Goal: Check status

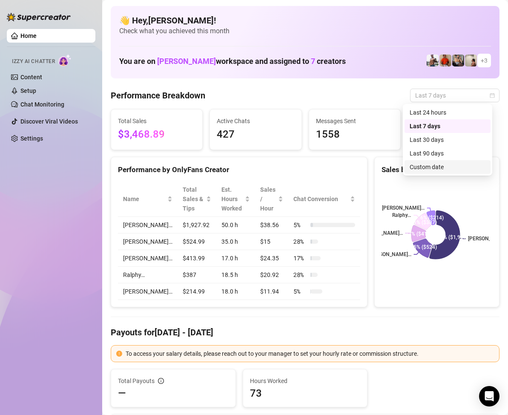
click at [439, 165] on div "Custom date" at bounding box center [448, 166] width 76 height 9
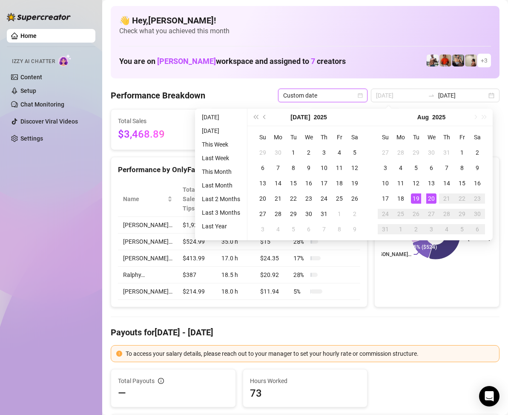
type input "[DATE]"
click at [434, 196] on div "20" at bounding box center [432, 198] width 10 height 10
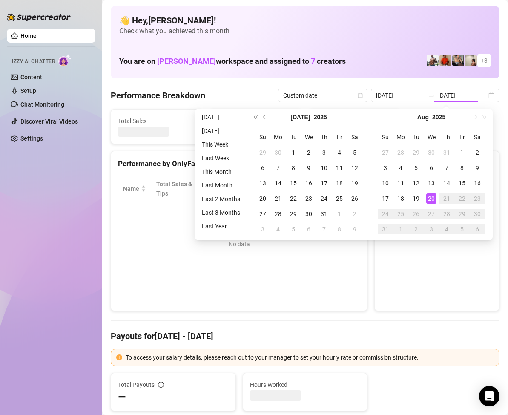
type input "[DATE]"
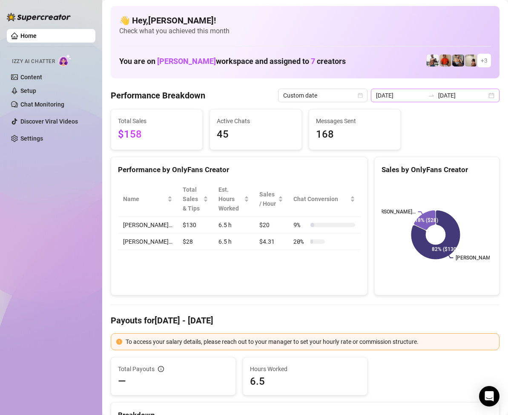
click at [482, 93] on div "[DATE] [DATE]" at bounding box center [435, 96] width 129 height 14
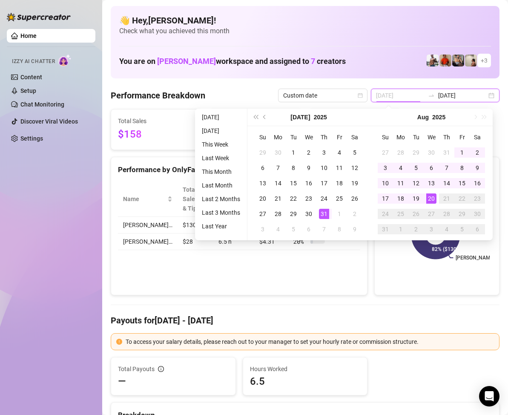
type input "[DATE]"
click at [321, 214] on div "31" at bounding box center [324, 214] width 10 height 10
type input "[DATE]"
click at [430, 198] on div "20" at bounding box center [432, 198] width 10 height 10
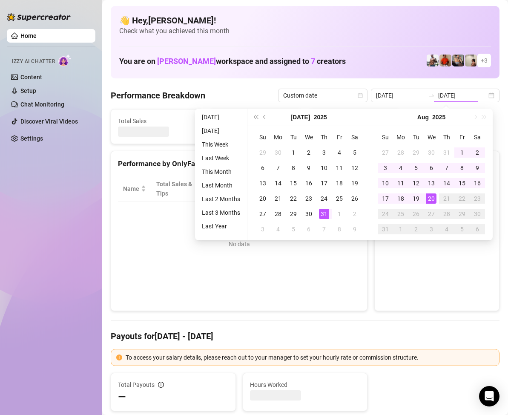
type input "[DATE]"
